Goal: Information Seeking & Learning: Learn about a topic

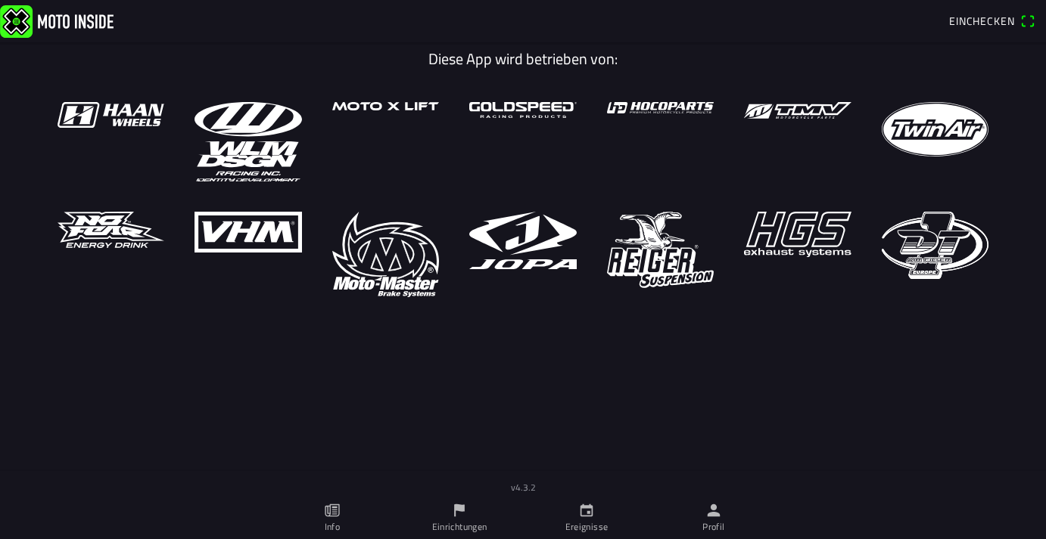
click at [335, 512] on icon "paper" at bounding box center [333, 511] width 5 height 8
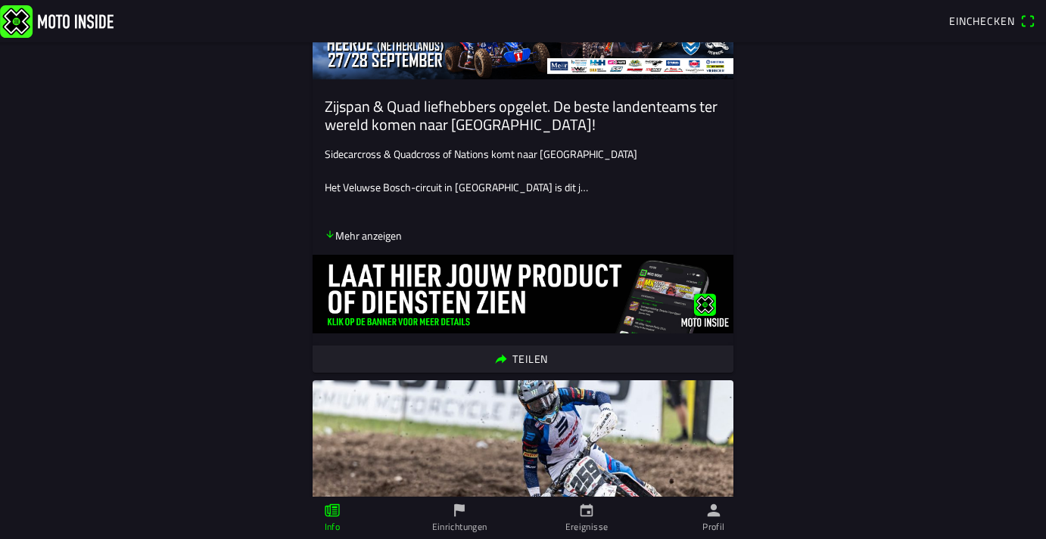
scroll to position [109, 0]
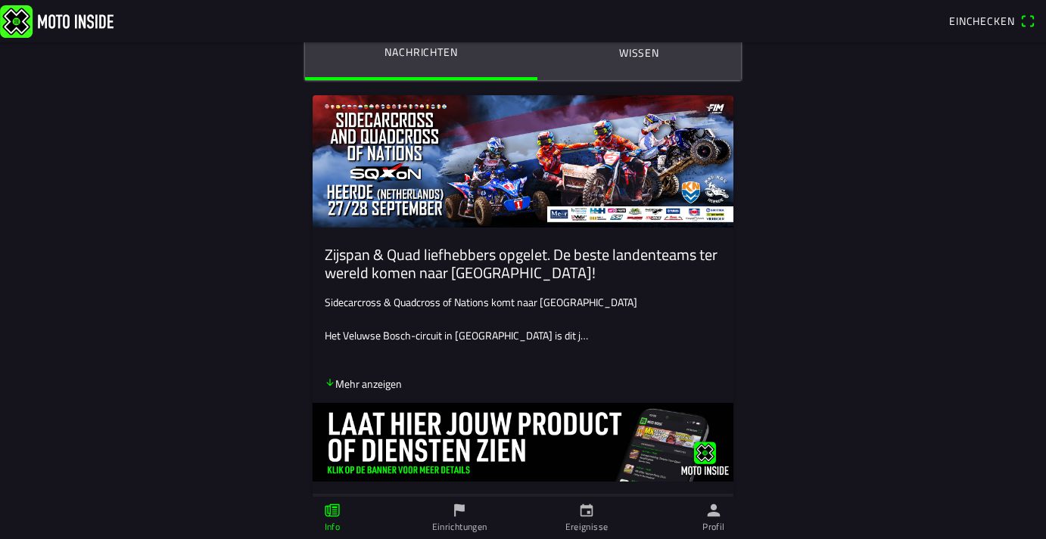
click at [331, 382] on icon "arrow down" at bounding box center [330, 383] width 11 height 11
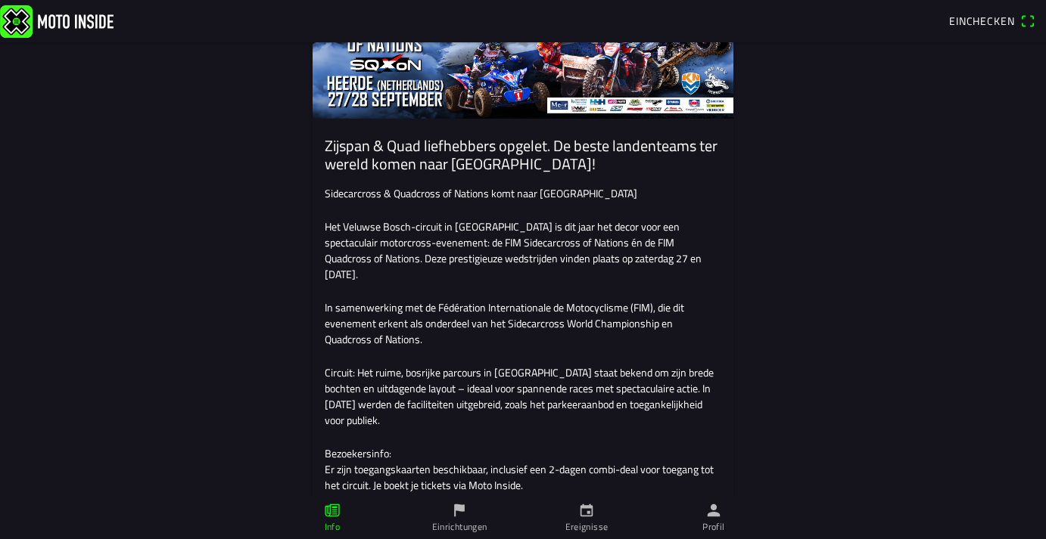
scroll to position [0, 0]
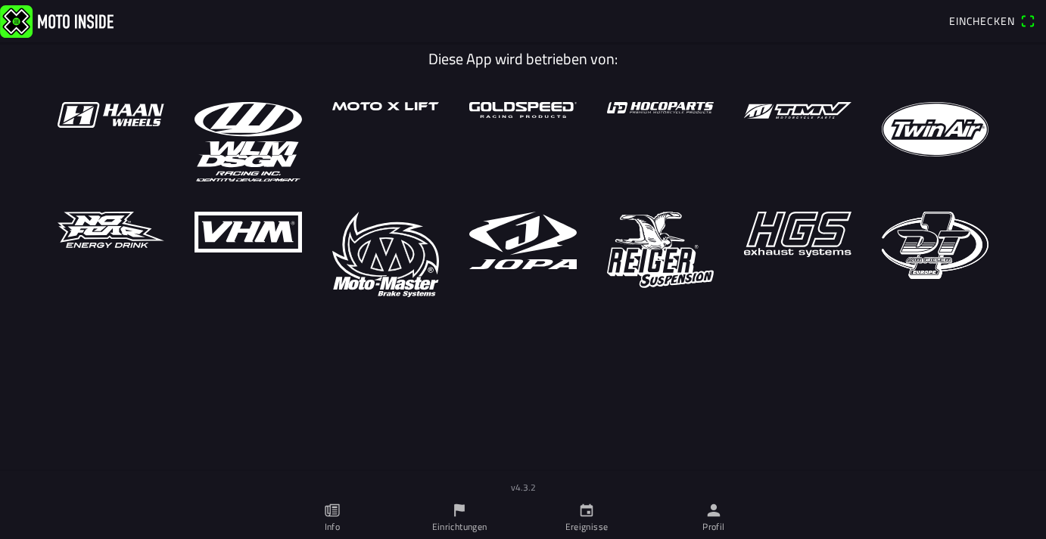
click at [458, 513] on icon "flag" at bounding box center [459, 510] width 17 height 17
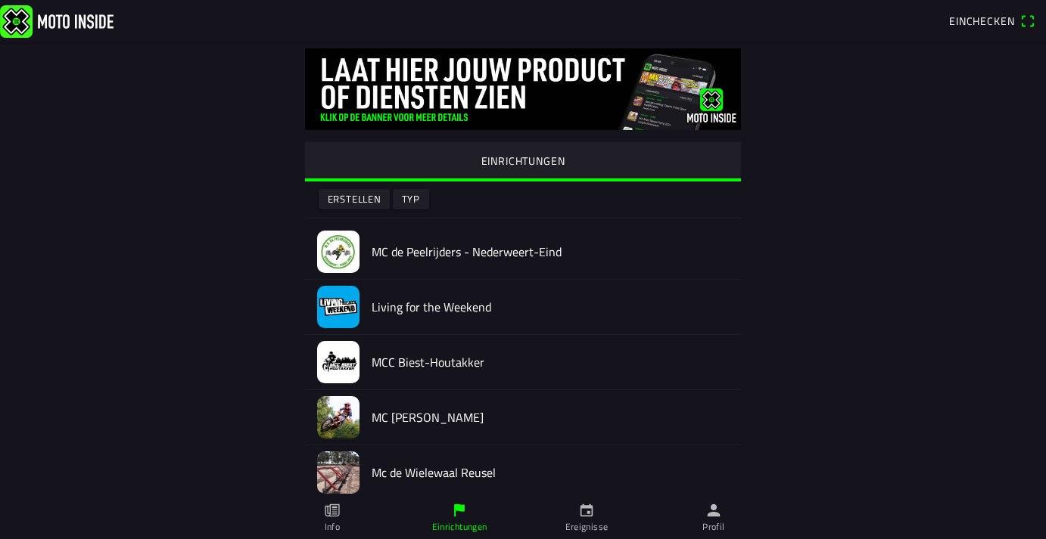
click at [580, 517] on icon "calendar" at bounding box center [586, 510] width 17 height 17
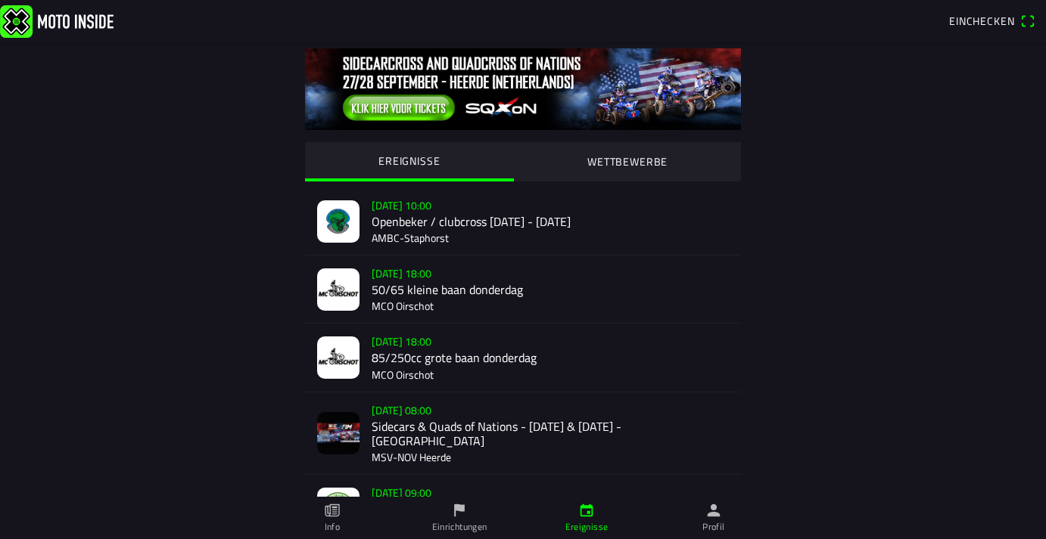
click at [716, 515] on icon "person" at bounding box center [713, 511] width 13 height 13
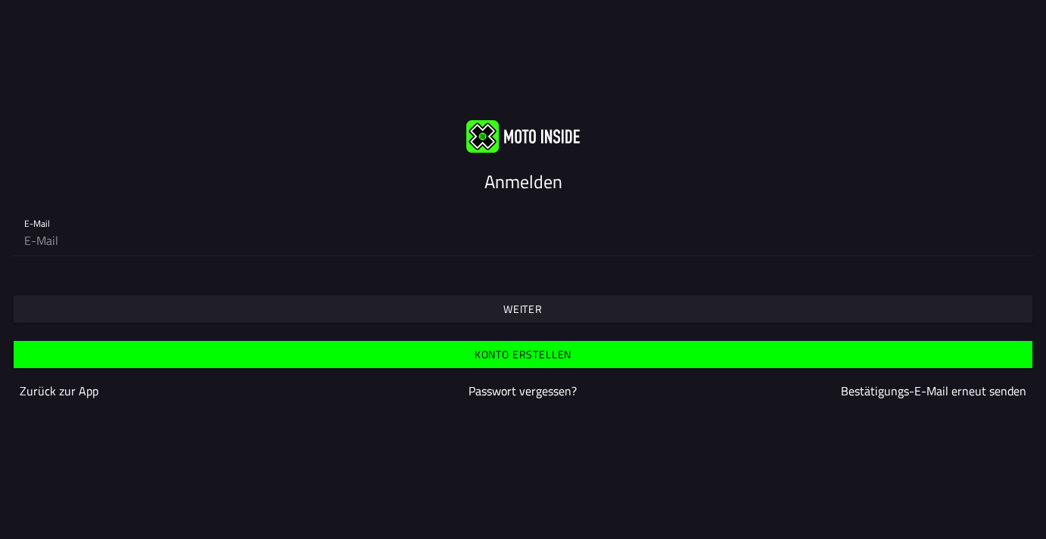
click at [0, 0] on slot "Zurück zur App" at bounding box center [0, 0] width 0 height 0
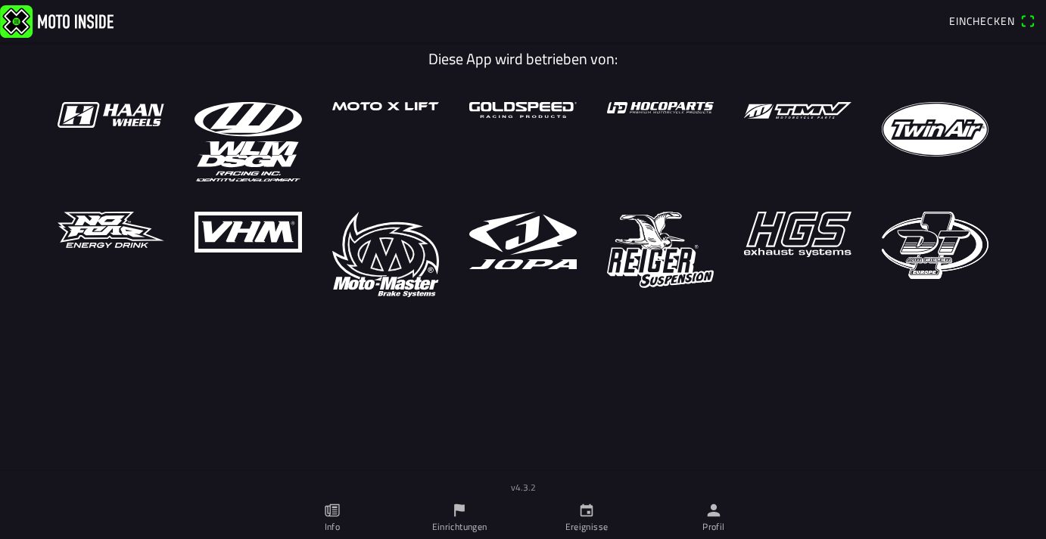
click at [370, 415] on main "Diese App wird betrieben von:" at bounding box center [523, 277] width 1046 height 471
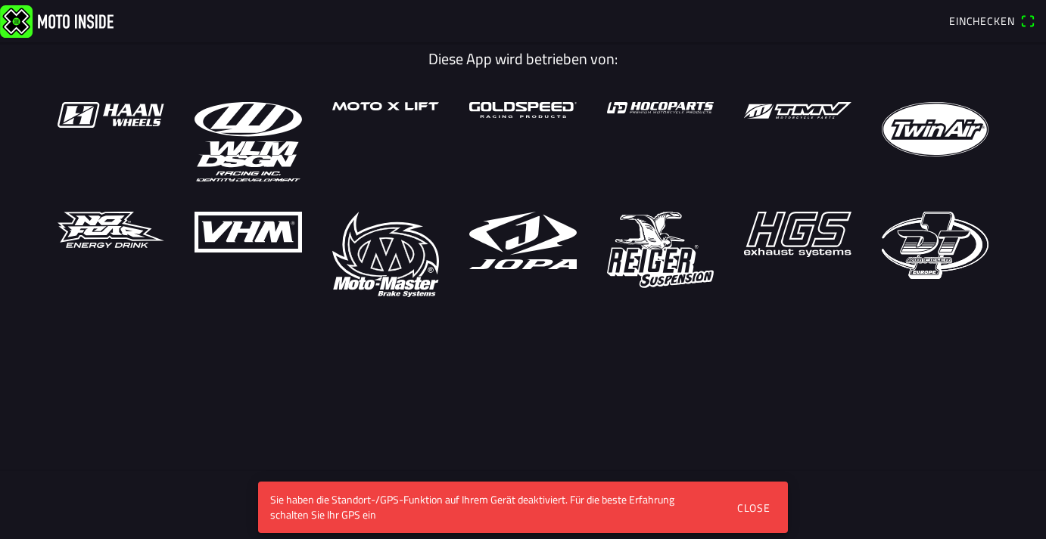
click at [763, 509] on div "Close" at bounding box center [753, 508] width 33 height 16
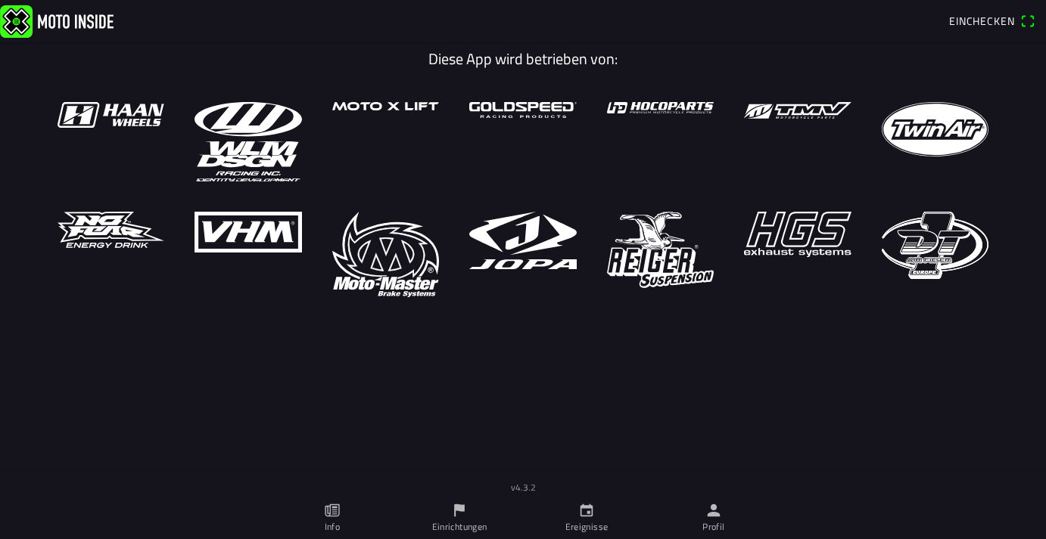
click at [332, 514] on icon "paper" at bounding box center [332, 510] width 17 height 17
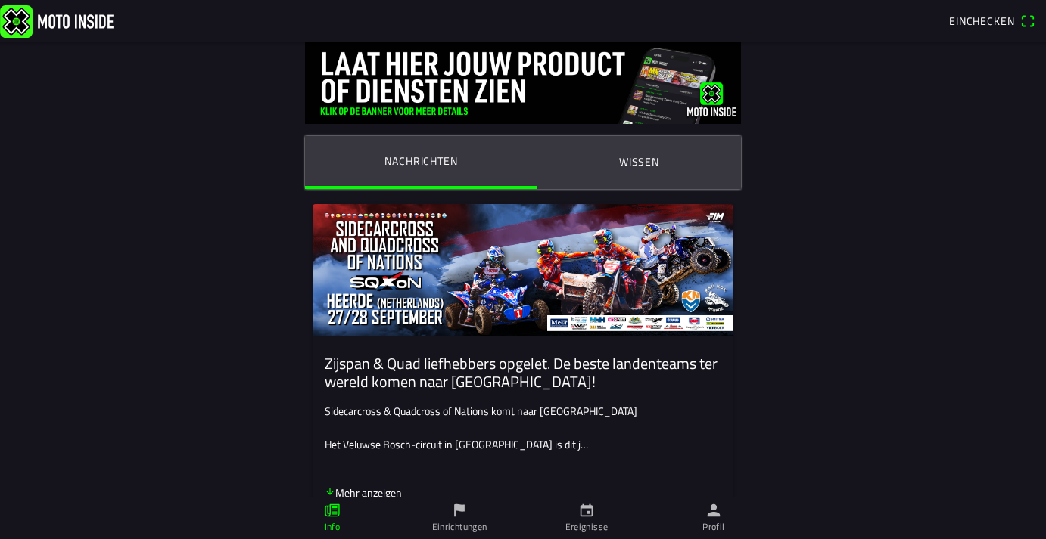
click at [648, 158] on ion-label "Wissen" at bounding box center [639, 162] width 40 height 17
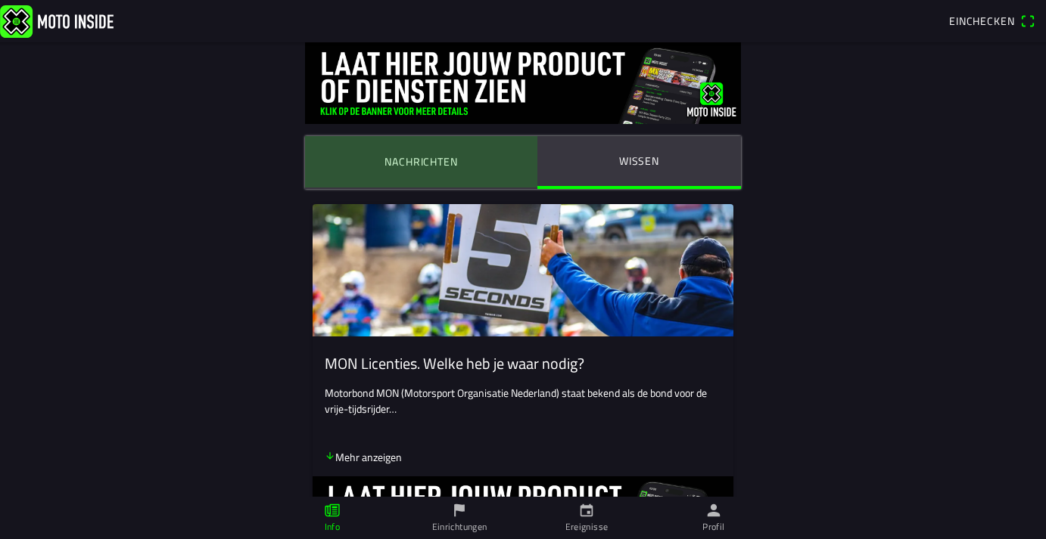
click at [434, 163] on ion-label "Nachrichten" at bounding box center [420, 162] width 73 height 17
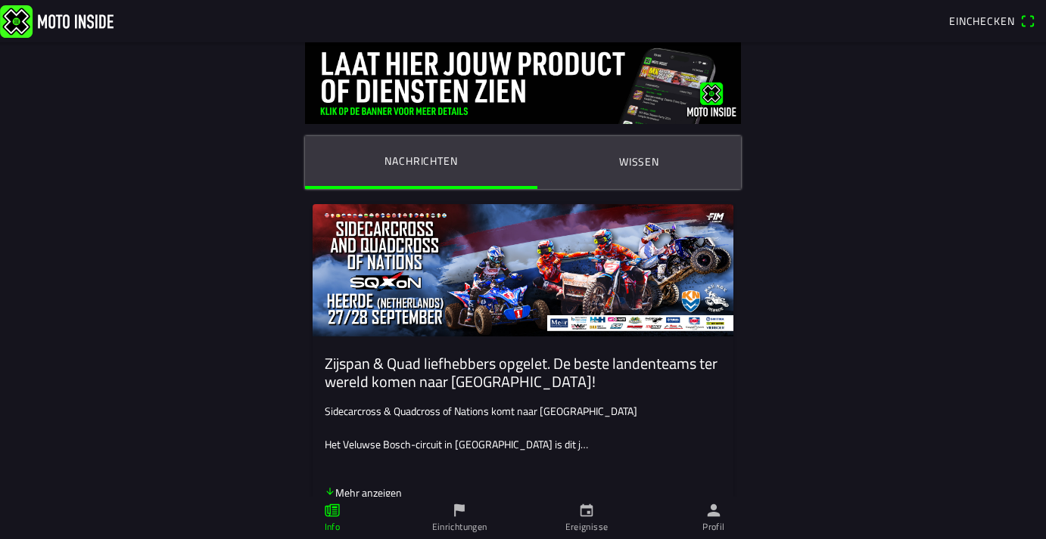
click at [711, 92] on img at bounding box center [523, 83] width 436 height 82
click at [424, 109] on img at bounding box center [523, 83] width 436 height 82
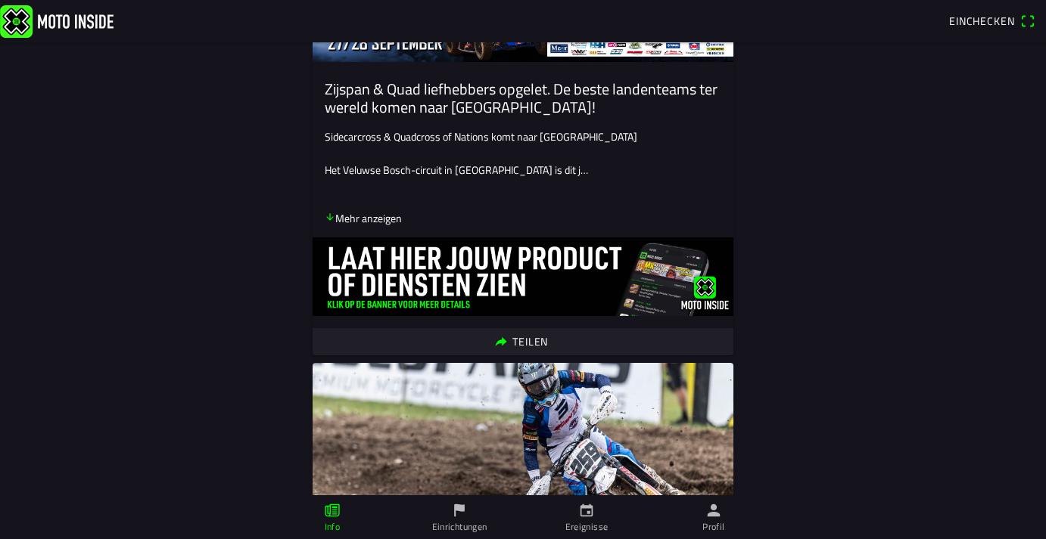
scroll to position [109, 0]
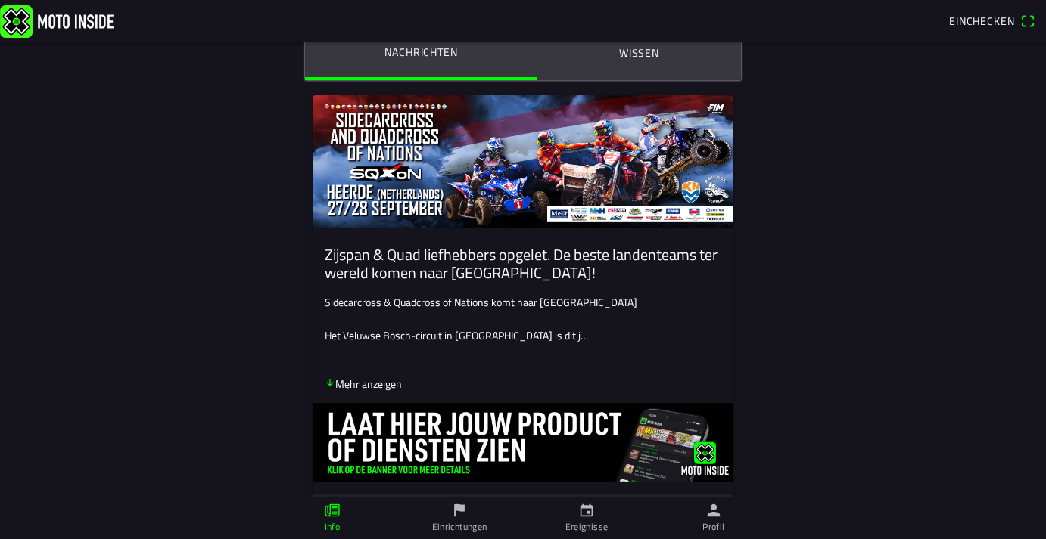
click at [347, 385] on p "Mehr anzeigen" at bounding box center [363, 384] width 77 height 16
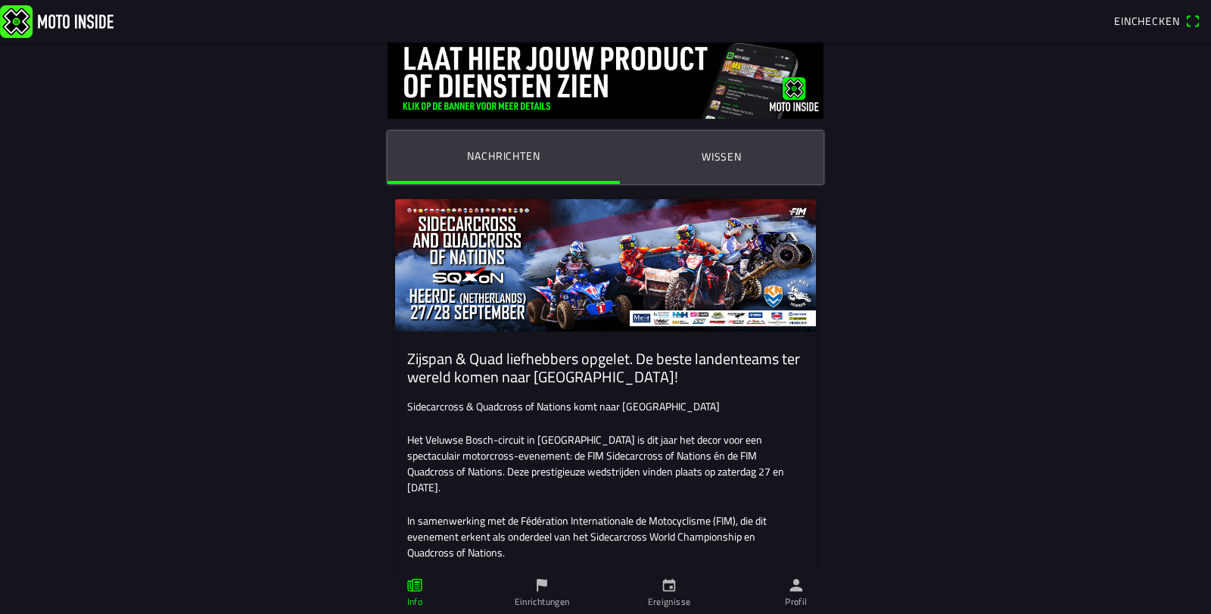
scroll to position [0, 0]
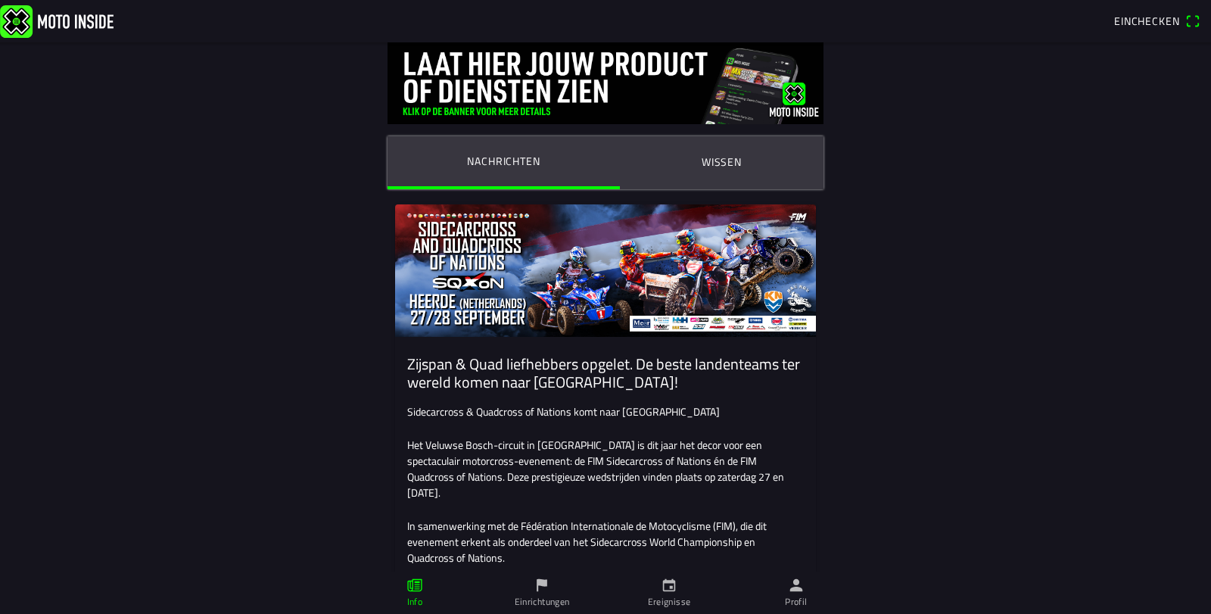
click at [1045, 162] on main "Nachrichten Wissen Zijspan & Quad liefhebbers opgelet. De beste landenteams ter…" at bounding box center [605, 327] width 1211 height 571
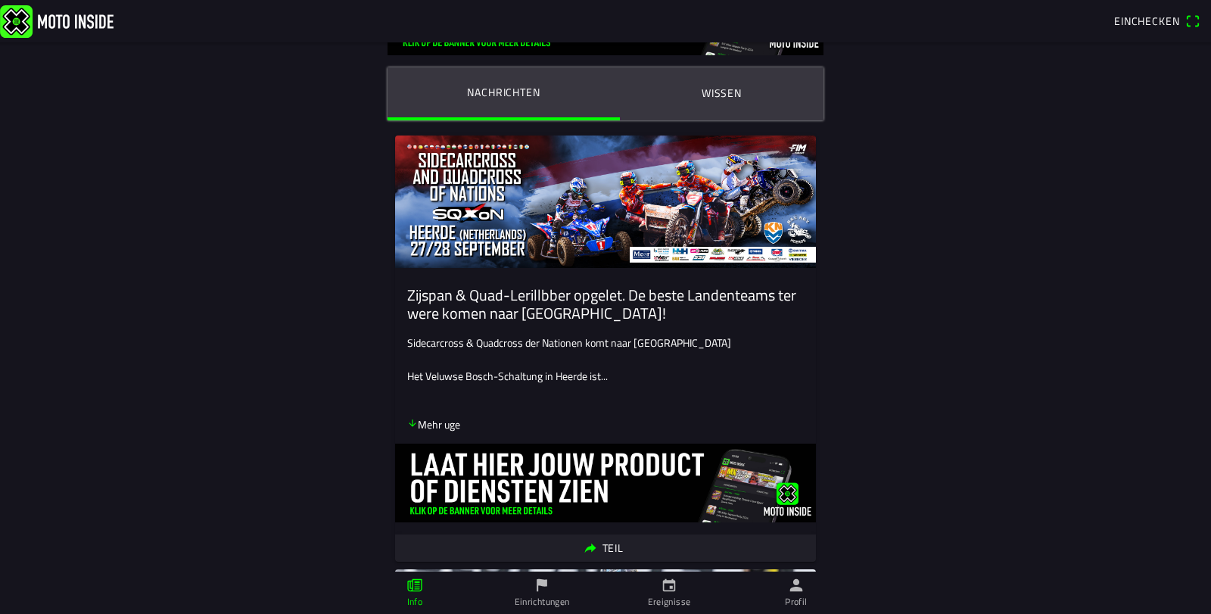
scroll to position [109, 0]
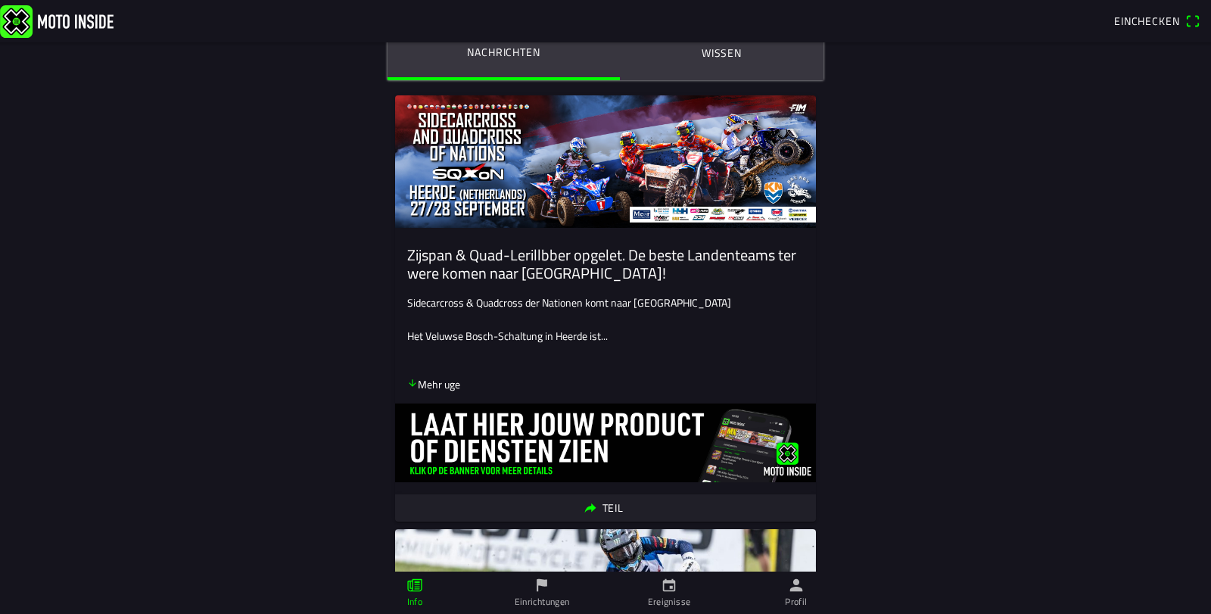
click at [427, 387] on p "Mehr uge" at bounding box center [433, 384] width 53 height 16
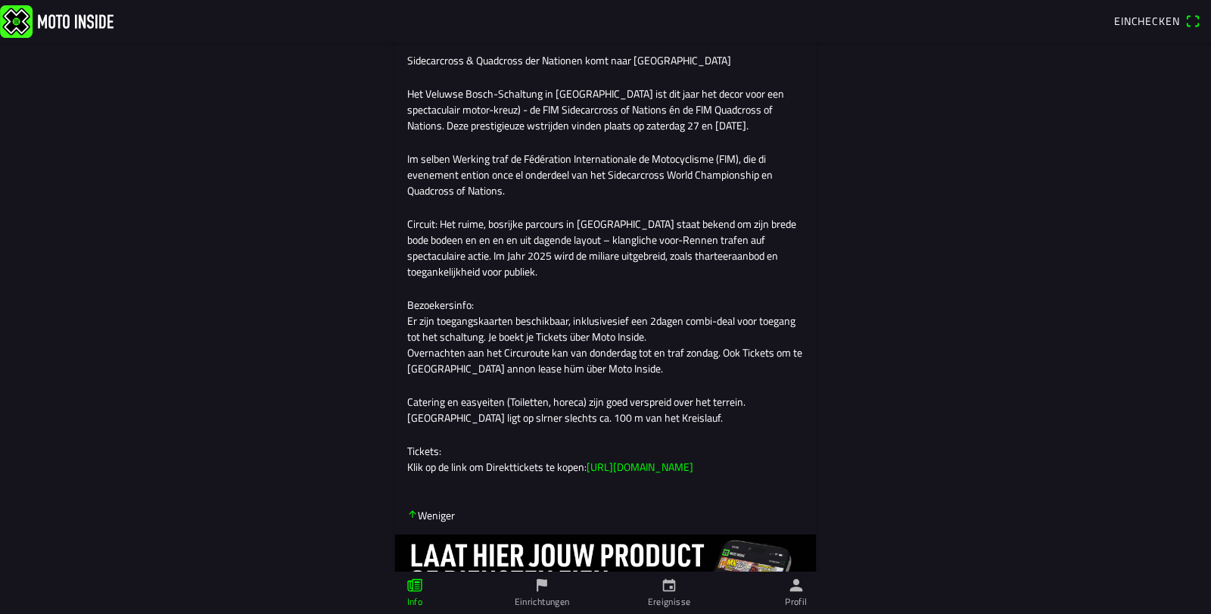
scroll to position [654, 0]
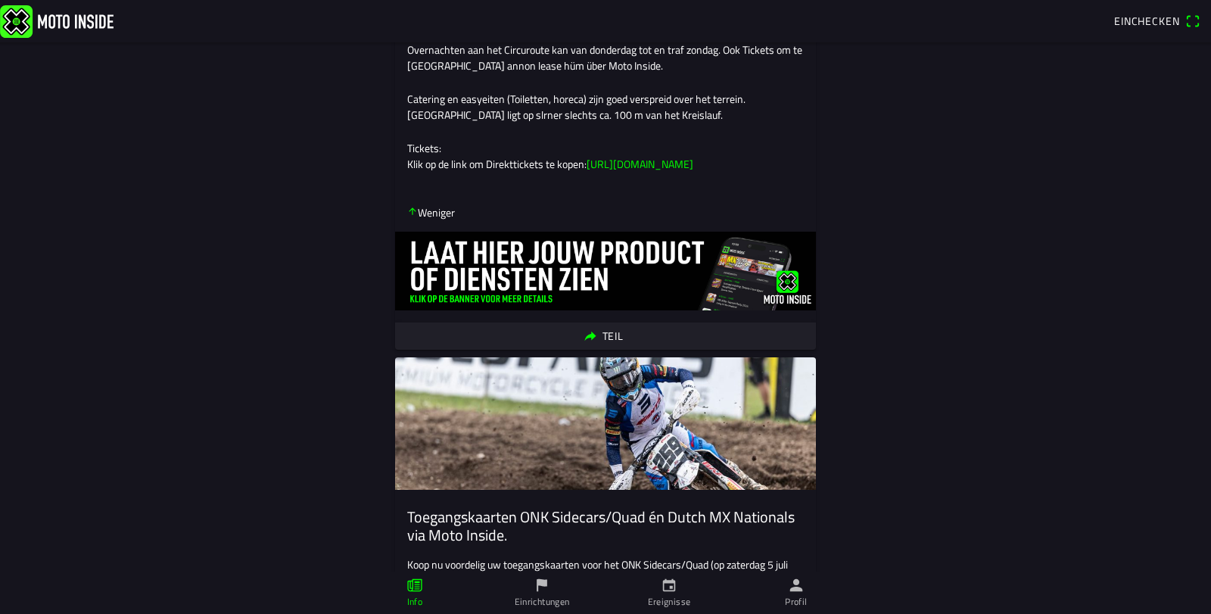
click at [669, 172] on link "[URL][DOMAIN_NAME]" at bounding box center [639, 164] width 107 height 16
